Goal: Task Accomplishment & Management: Manage account settings

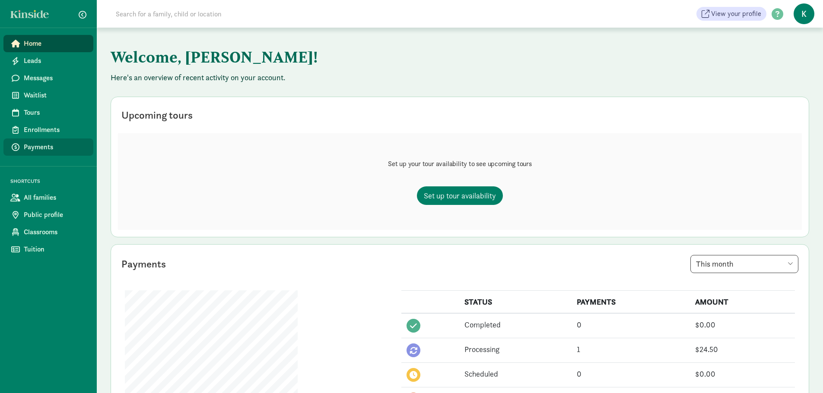
click at [43, 148] on span "Payments" at bounding box center [55, 147] width 63 height 10
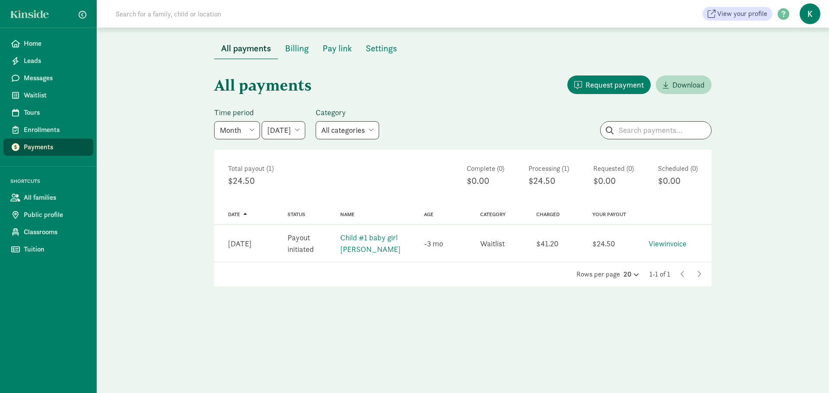
click at [255, 131] on select "Week Year Month Custom" at bounding box center [237, 130] width 46 height 18
select select "custom"
click at [214, 121] on select "Week Year Month Custom" at bounding box center [237, 130] width 46 height 18
click at [361, 130] on input "[DATE] - [DATE]" at bounding box center [317, 130] width 111 height 16
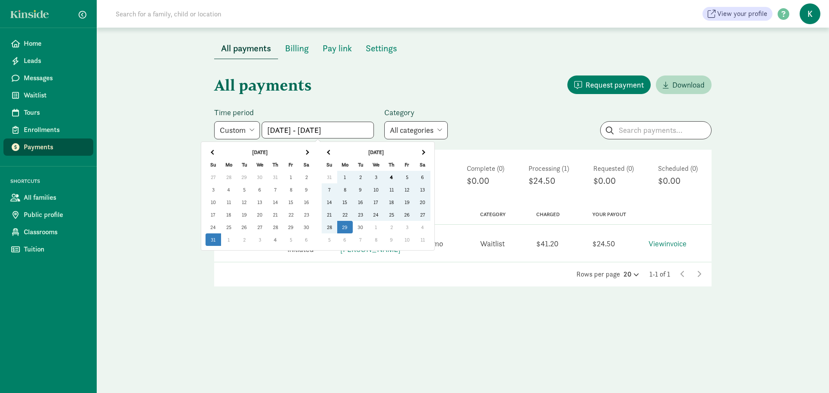
click at [290, 177] on td "1" at bounding box center [291, 177] width 16 height 13
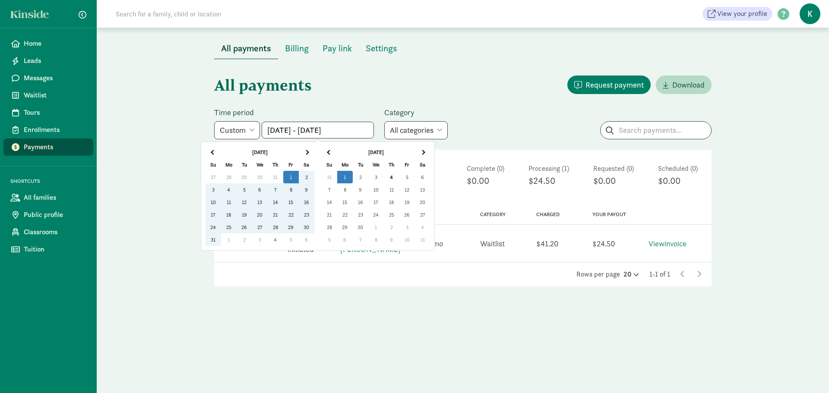
type input "[DATE] - [DATE]"
click at [331, 175] on td "31" at bounding box center [330, 177] width 16 height 13
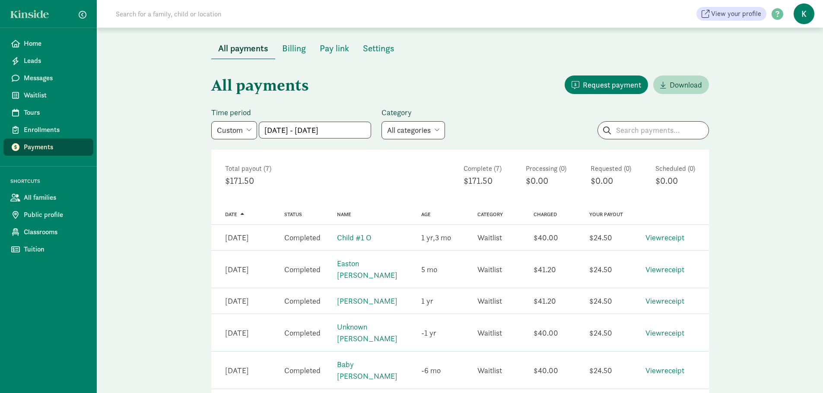
click at [761, 241] on div "All payments Request payment Download Time period Week Year Month Custom [DATE]…" at bounding box center [460, 282] width 726 height 446
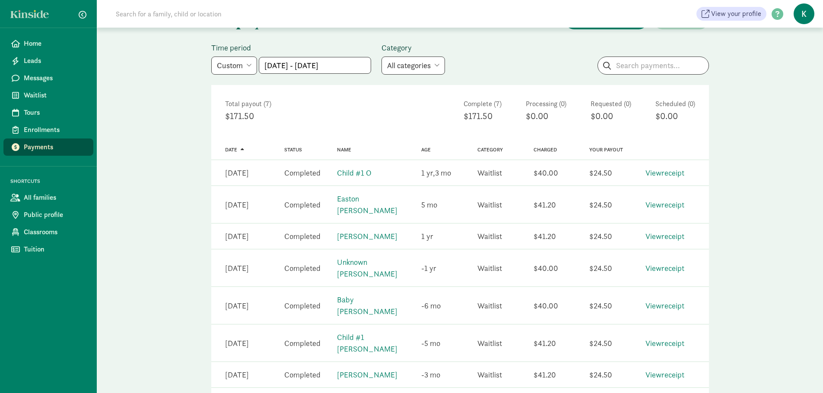
scroll to position [22, 0]
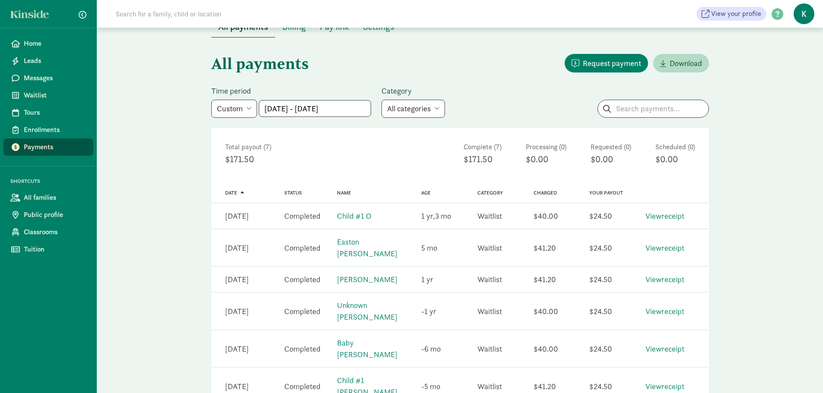
click at [231, 192] on span "Date" at bounding box center [231, 193] width 12 height 6
click at [242, 193] on span at bounding box center [240, 192] width 7 height 5
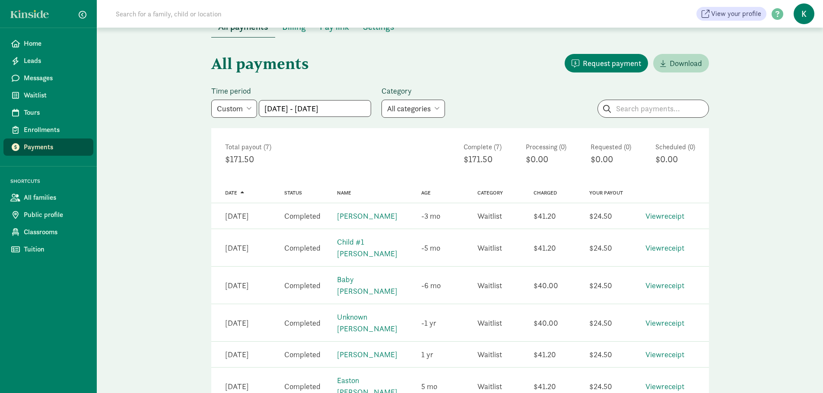
click at [793, 159] on div "All payments Request payment Download Time period Week Year Month Custom [DATE]…" at bounding box center [460, 261] width 726 height 446
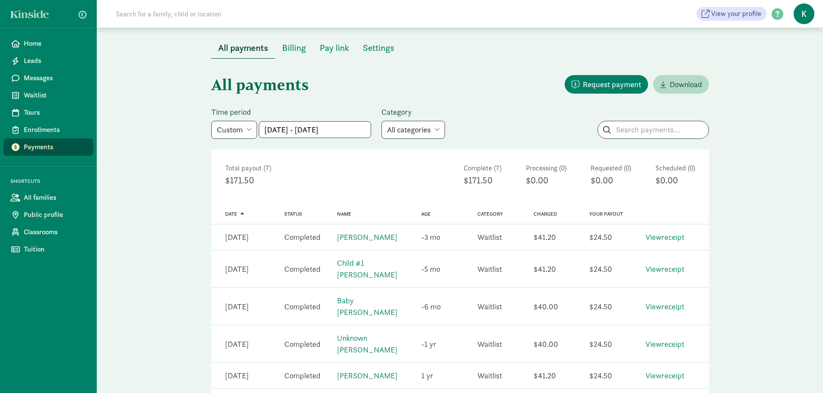
scroll to position [0, 0]
click at [666, 86] on span "Download" at bounding box center [681, 85] width 42 height 12
click at [808, 14] on span "K" at bounding box center [803, 13] width 21 height 21
click at [789, 46] on link "Logout" at bounding box center [796, 44] width 35 height 10
